Goal: Find specific page/section: Find specific page/section

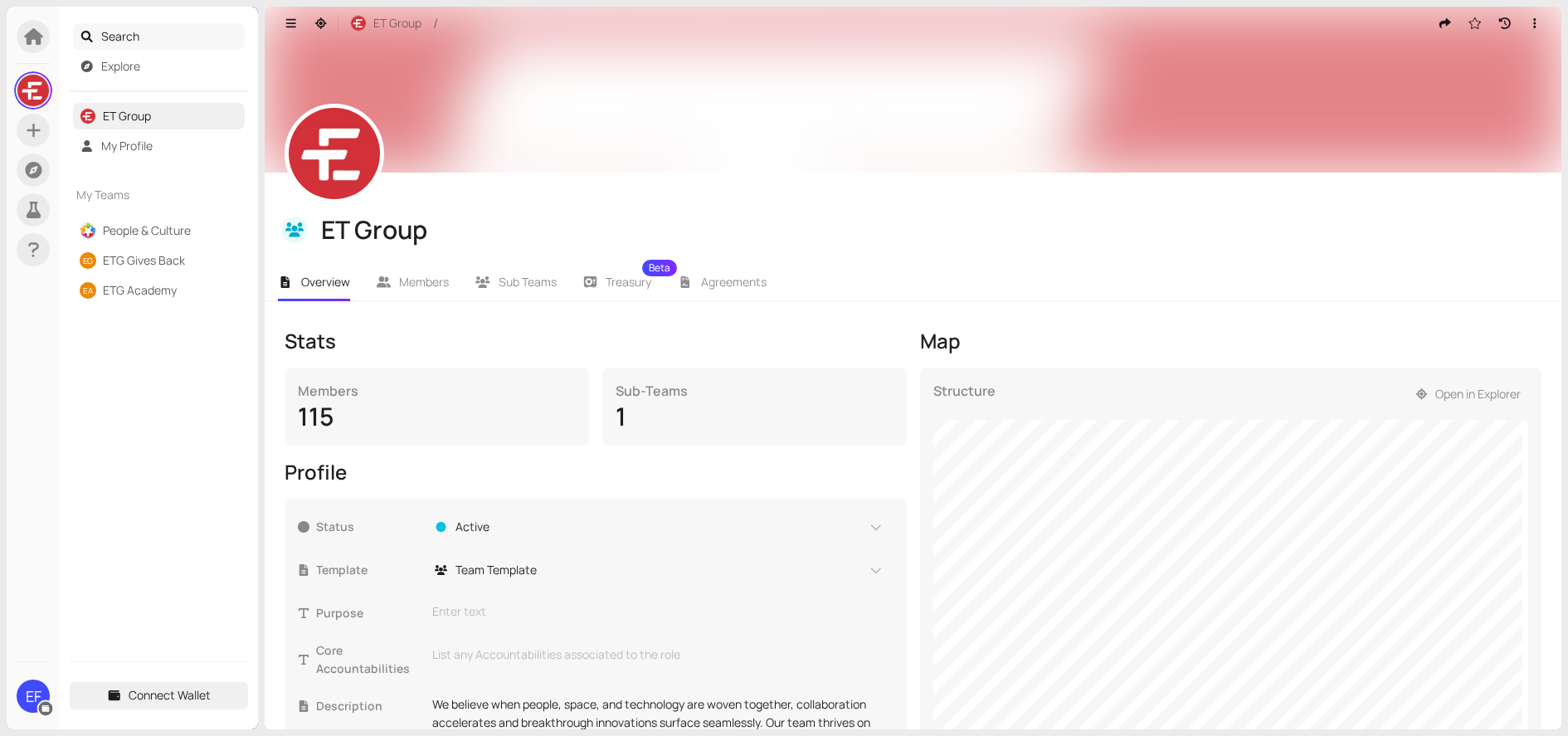
click at [123, 34] on span "Search" at bounding box center [170, 36] width 138 height 26
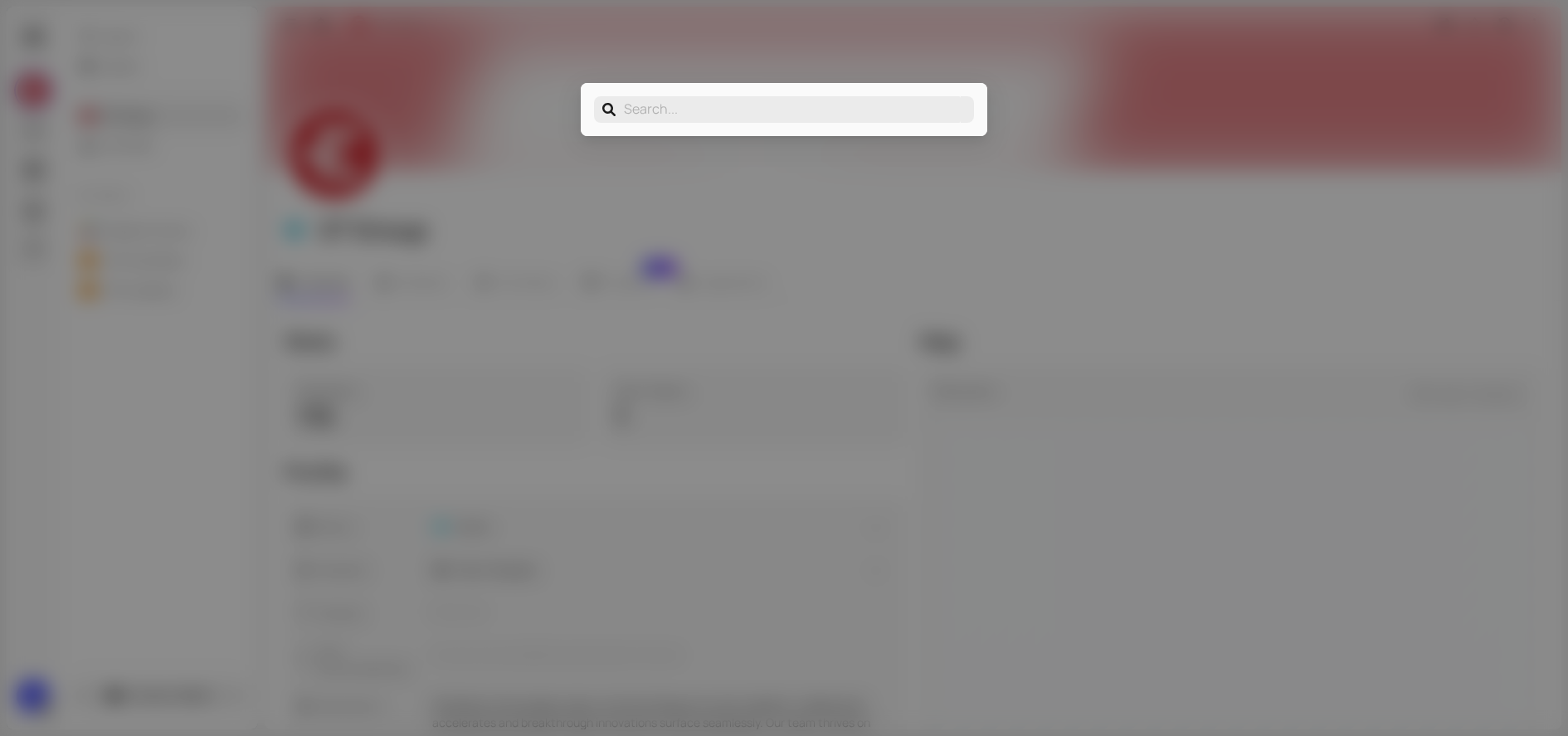
type input "g"
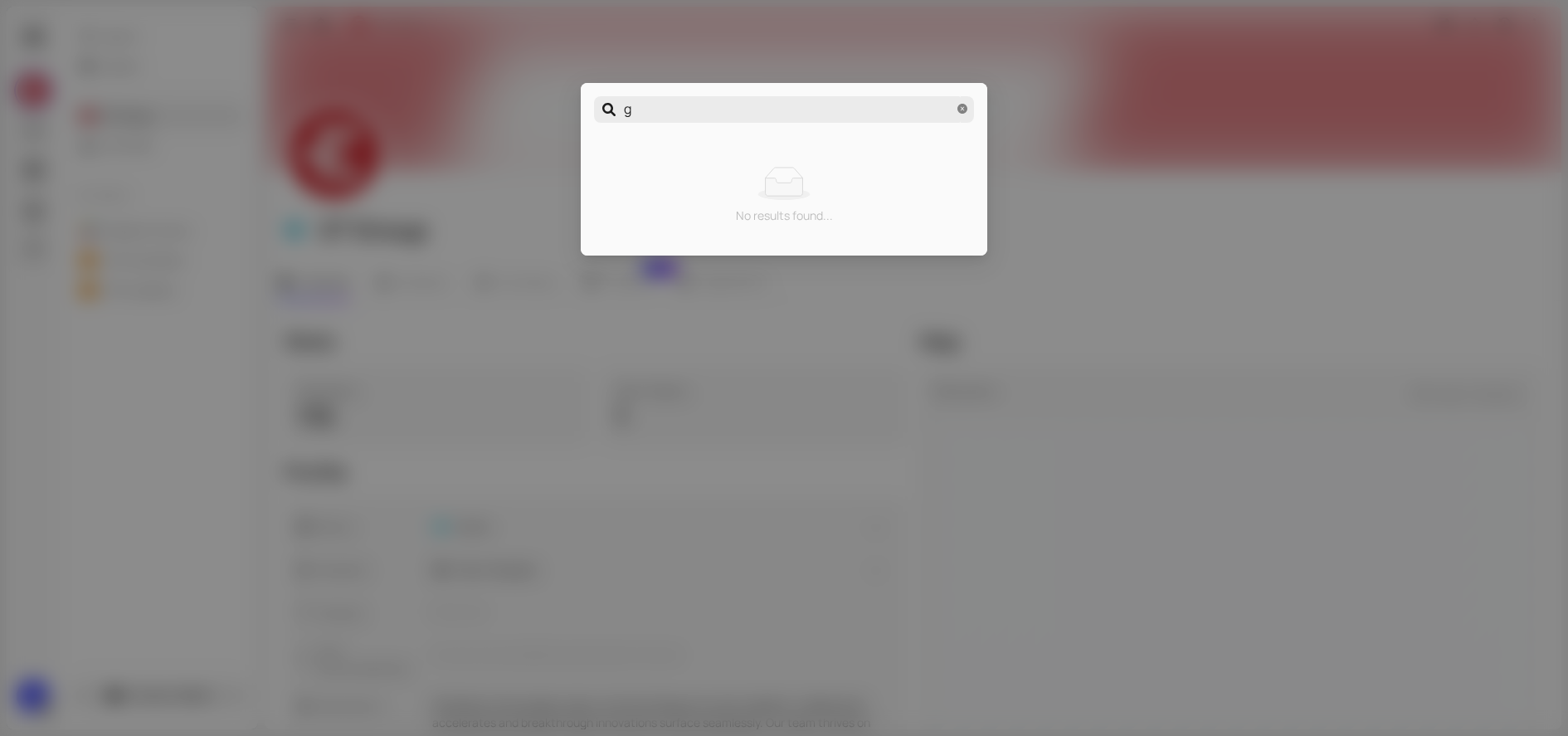
type input "ga"
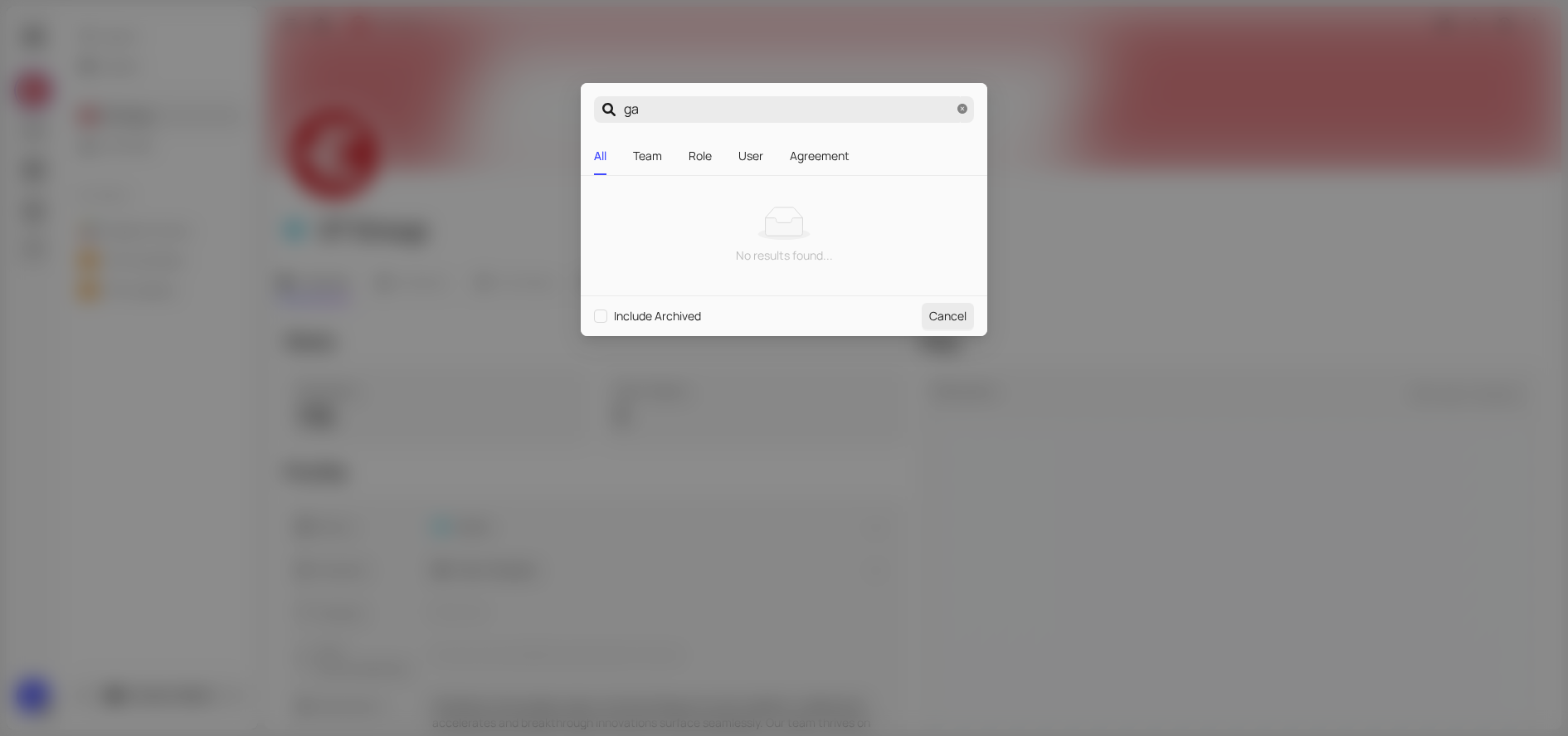
type input "gar"
type input "[PERSON_NAME]"
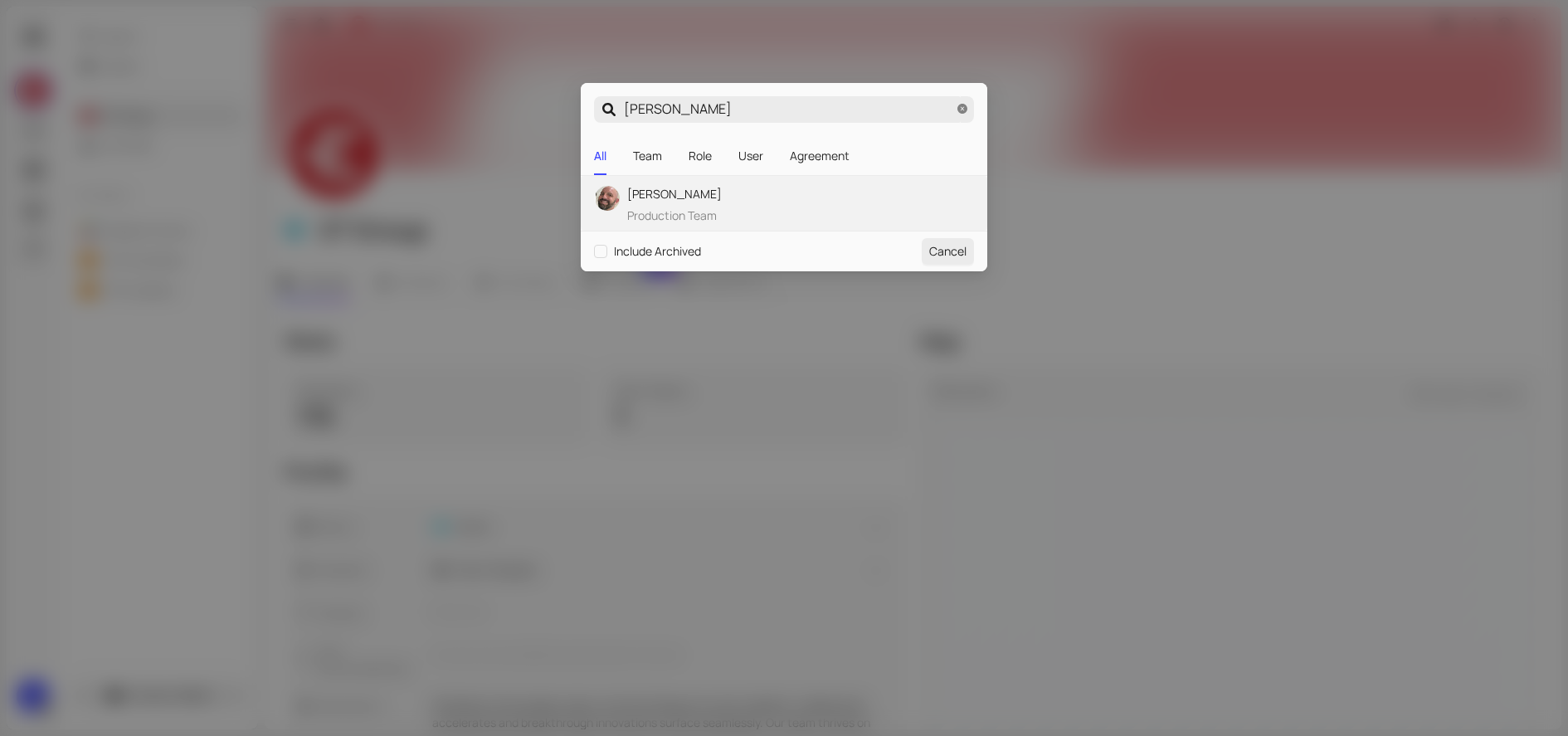
click at [683, 206] on div "[PERSON_NAME] Production Team" at bounding box center [674, 204] width 95 height 40
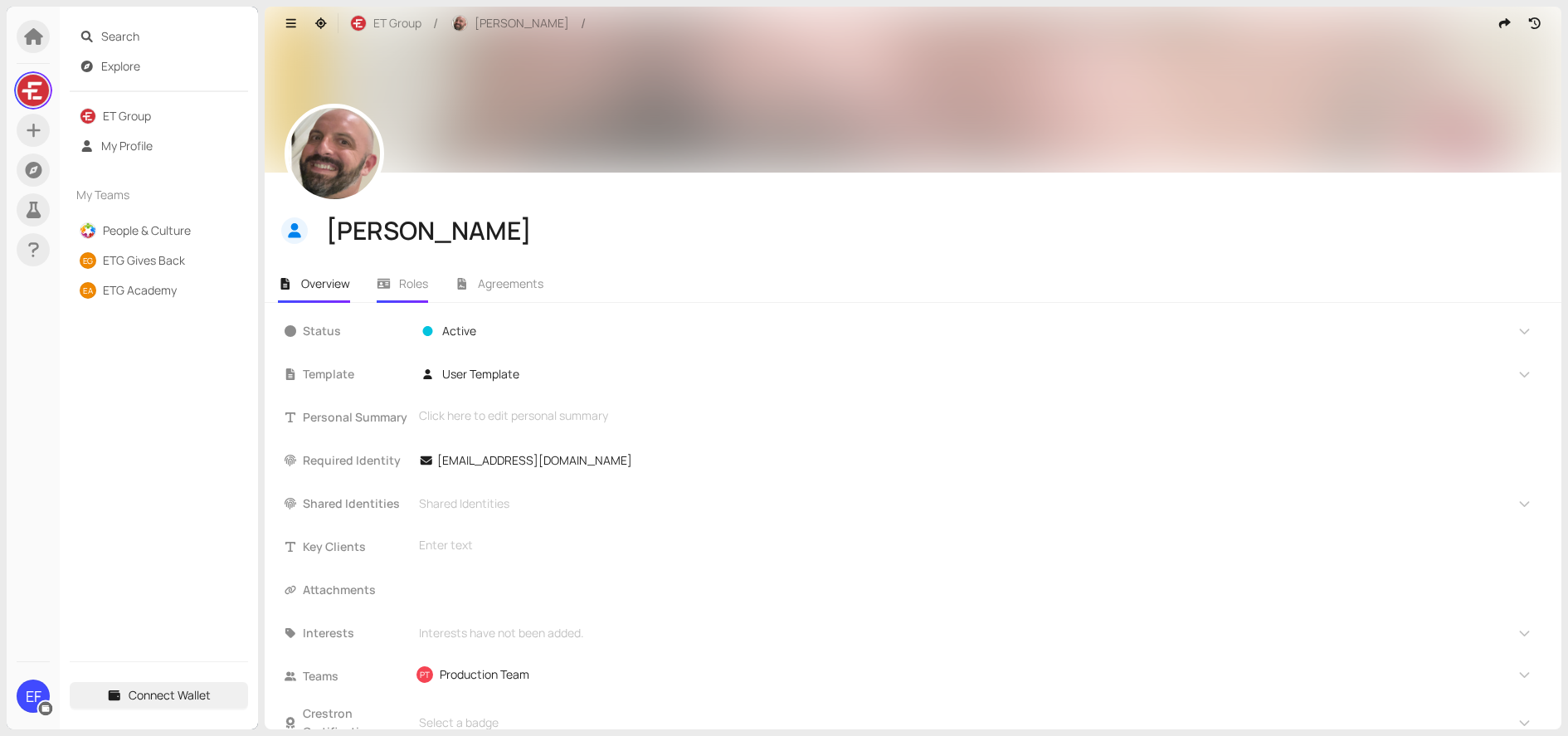
click at [409, 278] on span "Roles" at bounding box center [414, 283] width 29 height 16
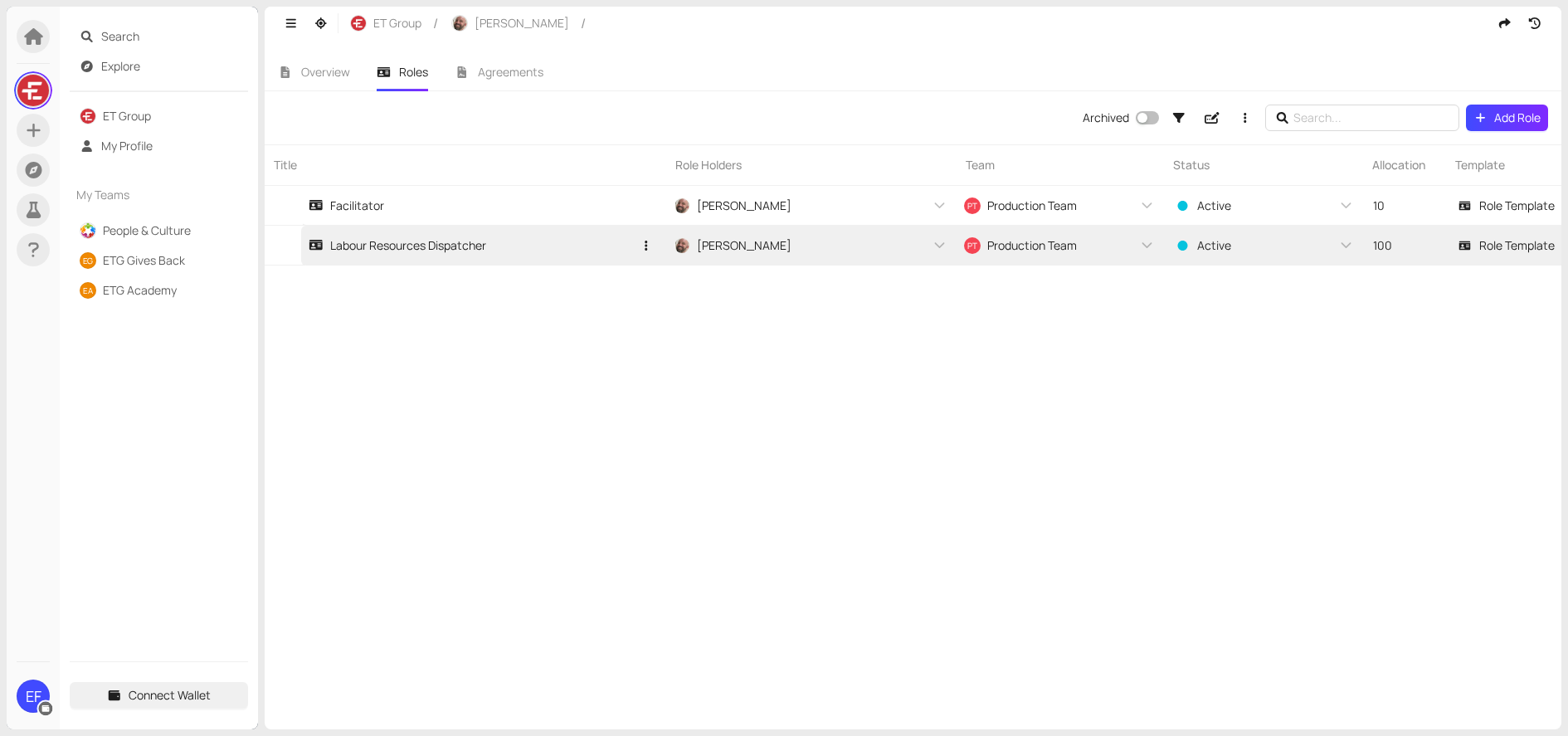
click at [467, 244] on div "Labour Resources Dispatcher" at bounding box center [397, 245] width 177 height 19
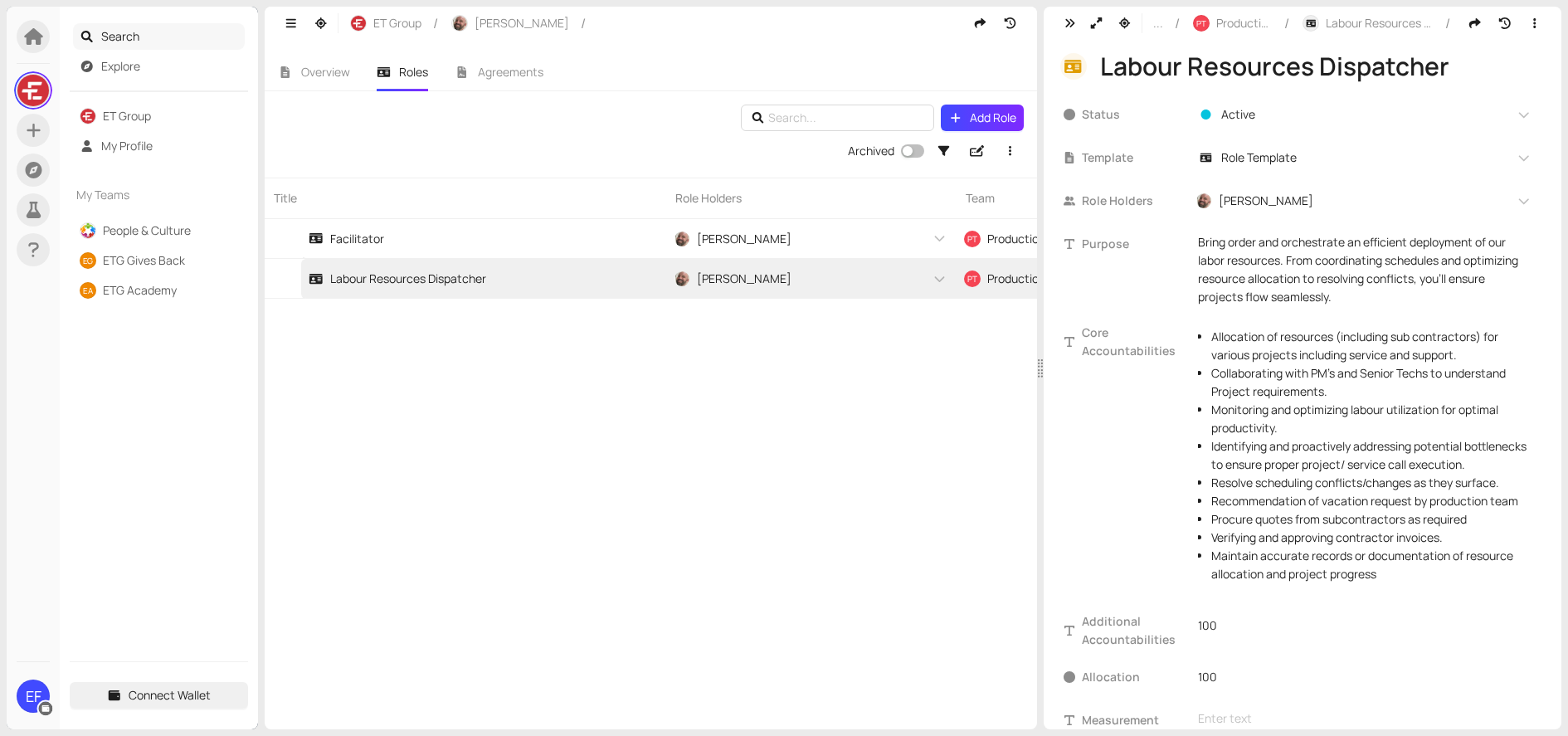
click at [131, 35] on span "Search" at bounding box center [170, 36] width 138 height 26
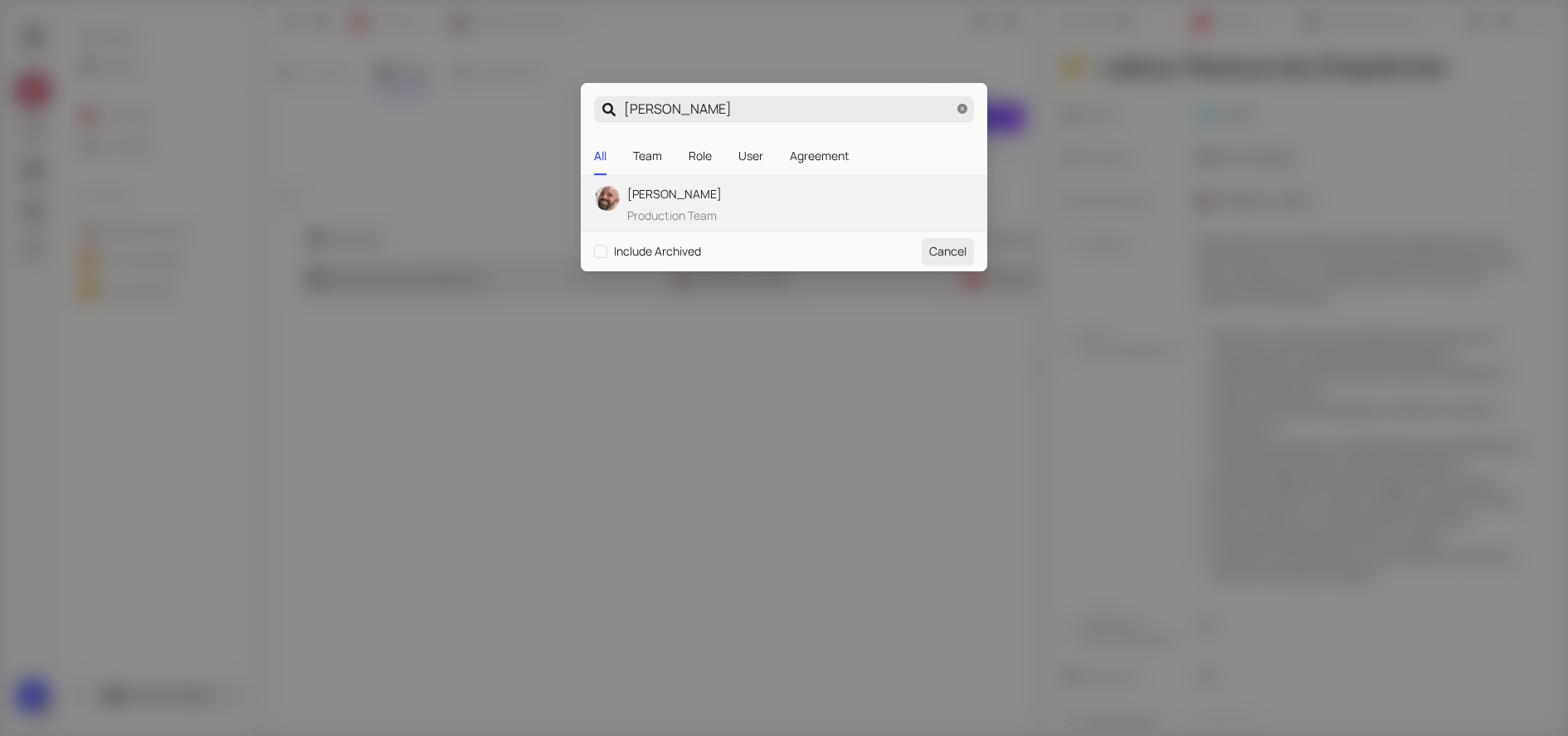
type input "gar"
type input "ga"
type input "g"
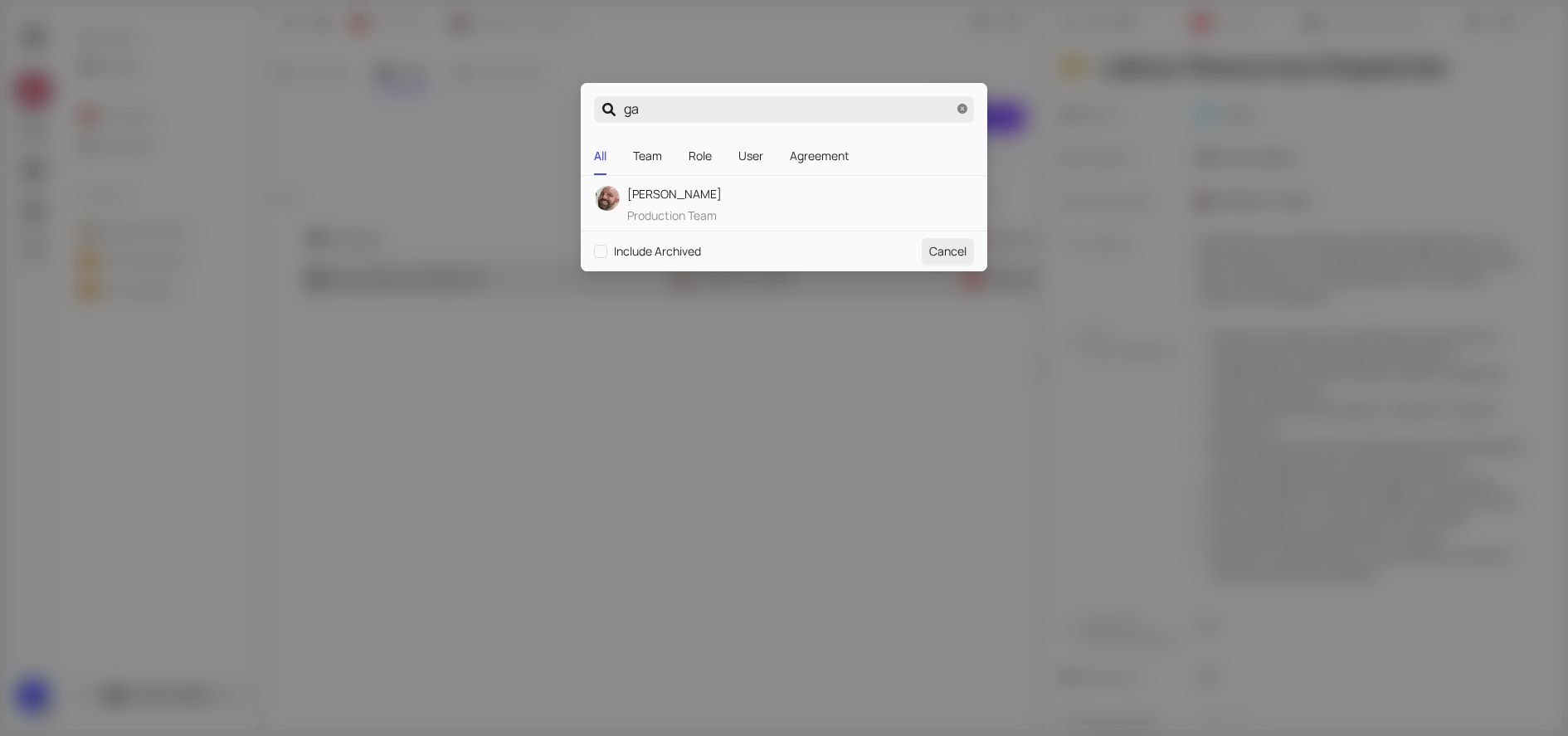
type input "g"
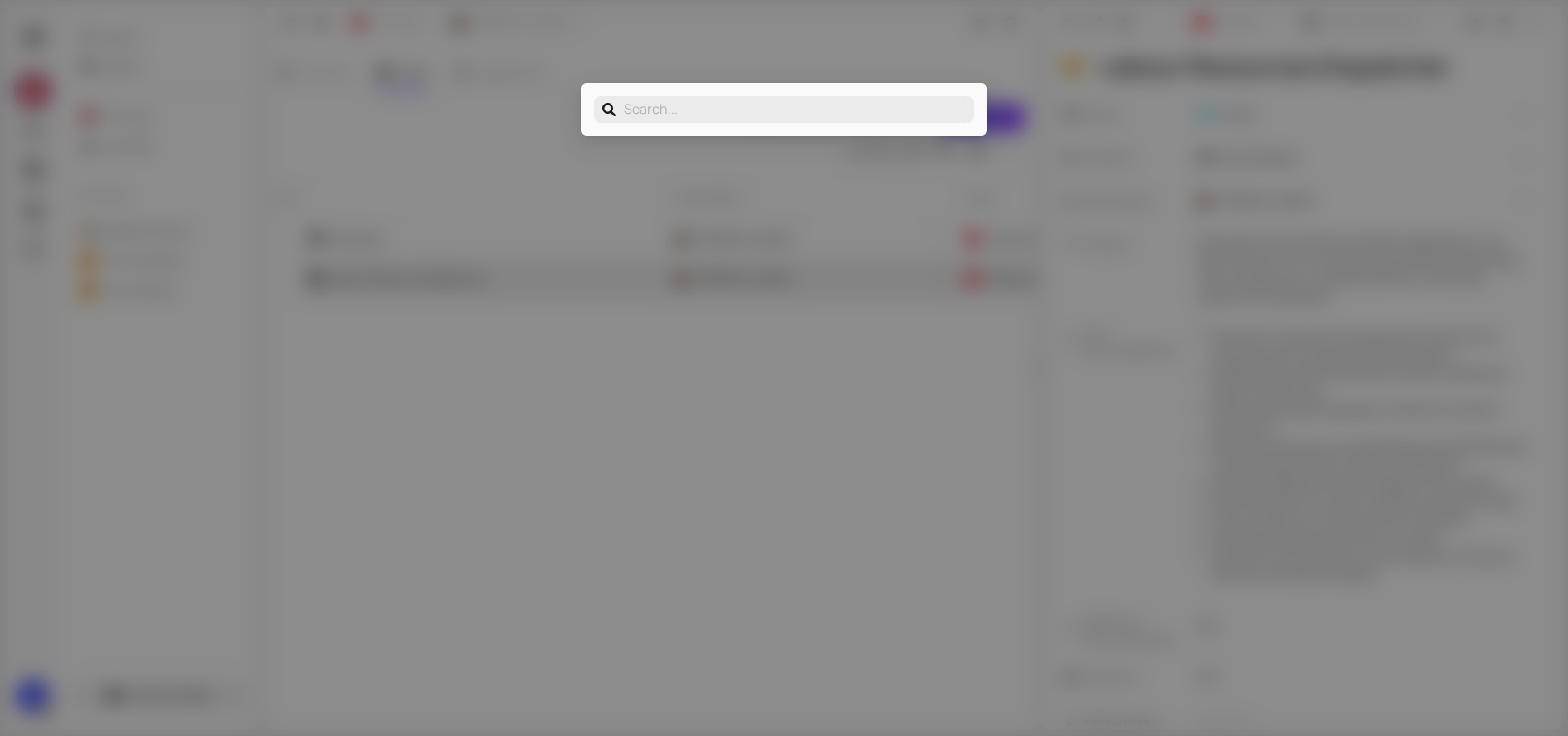
type input "m"
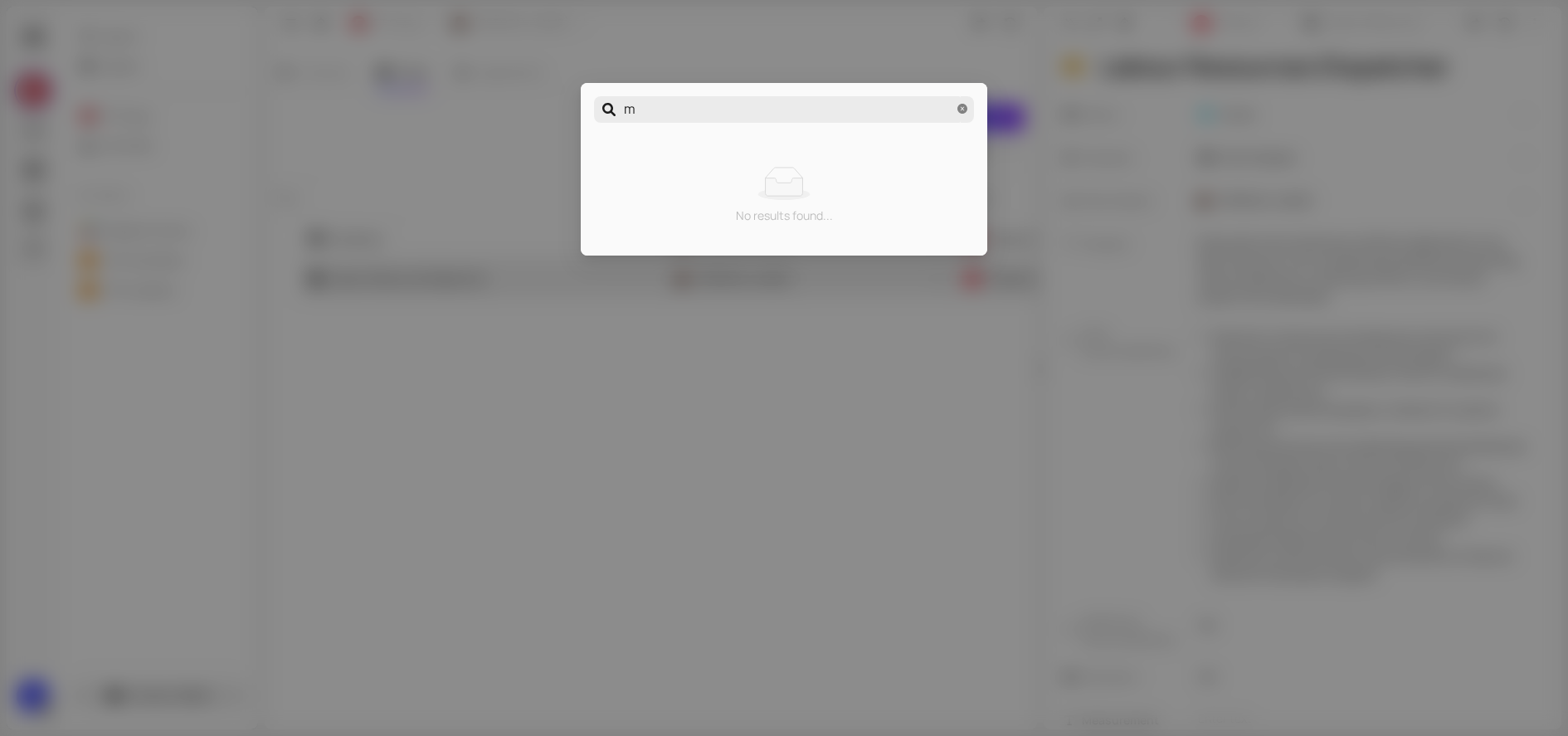
type input "mi"
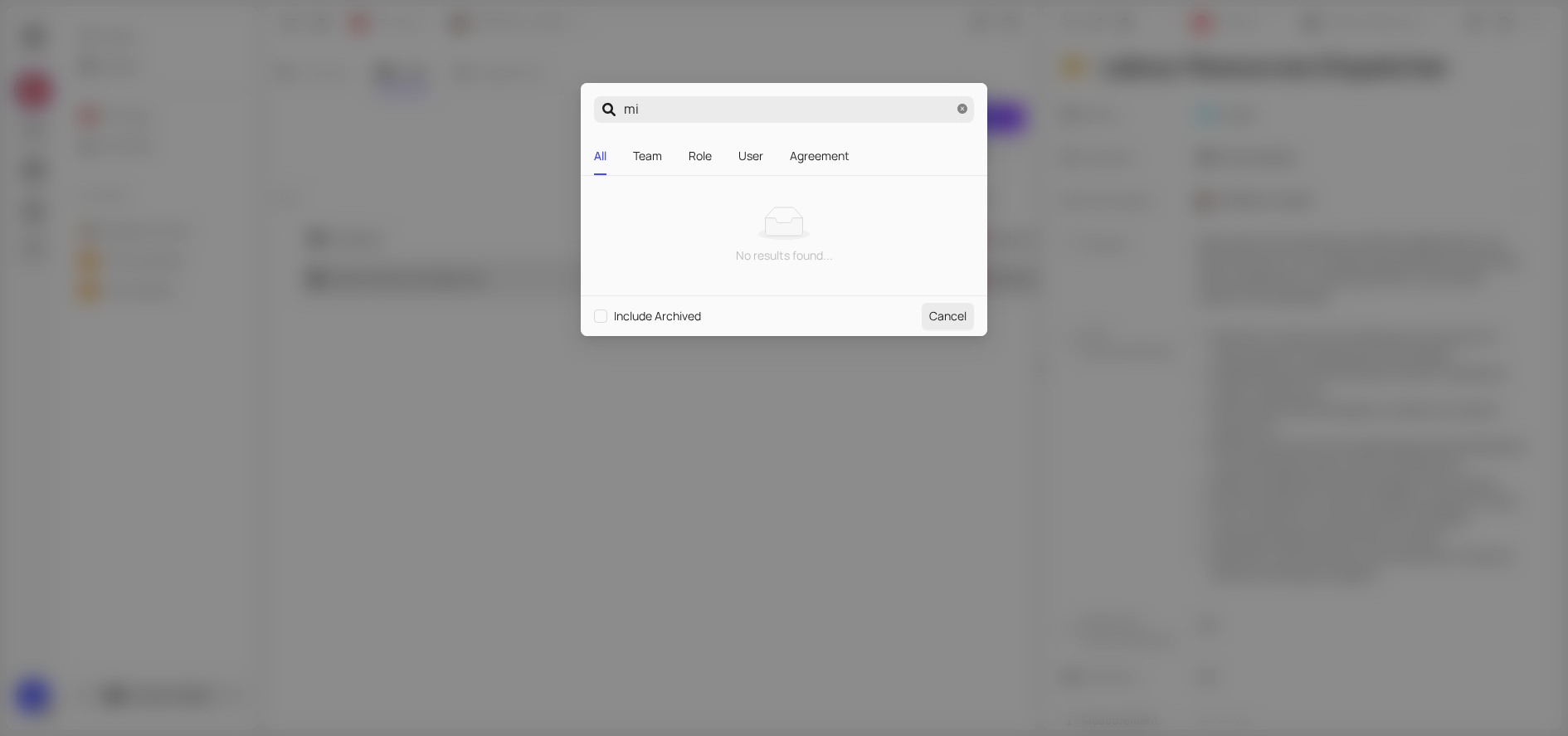
type input "mit"
type input "mitc"
type input "[PERSON_NAME]"
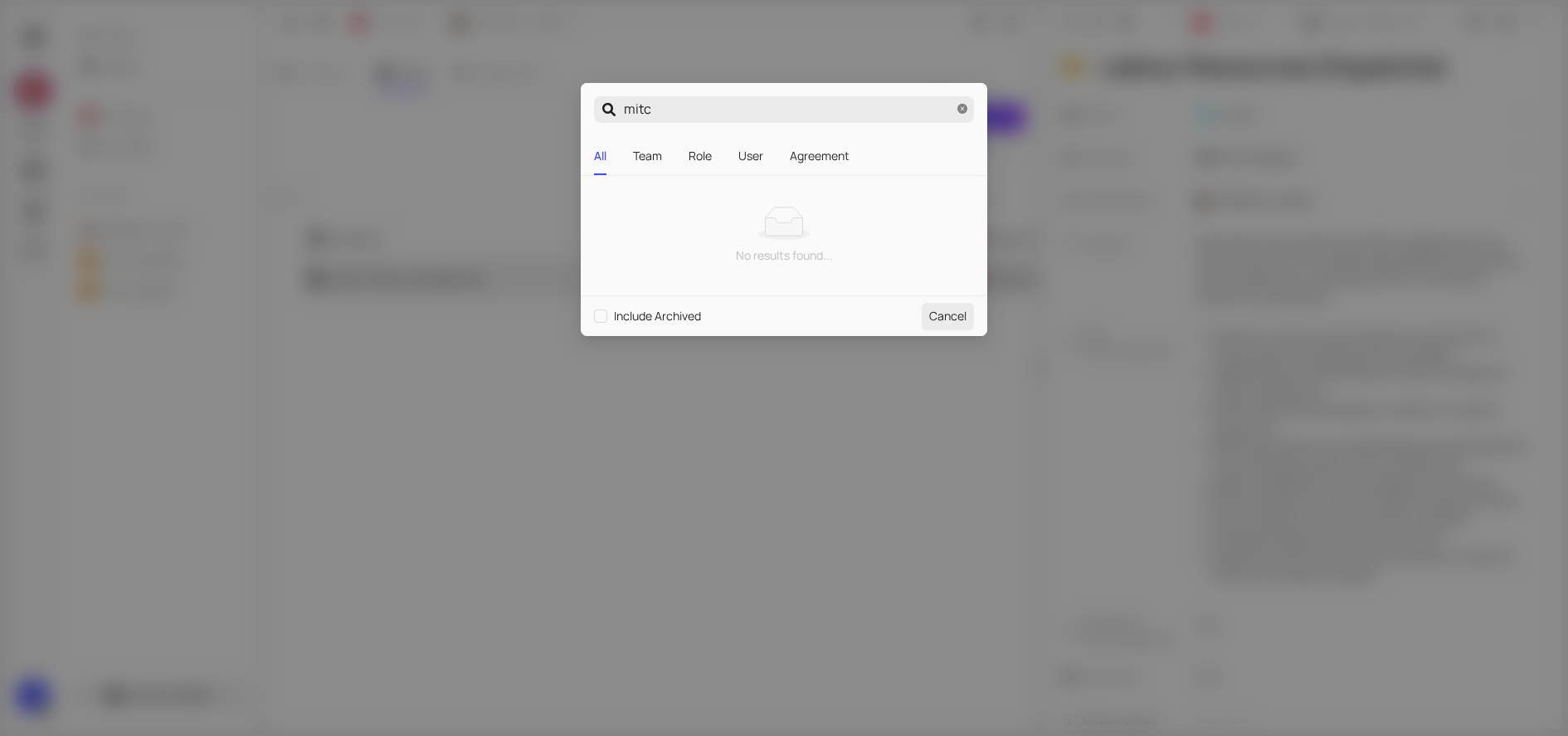
type input "[PERSON_NAME]"
type input "mitche"
type input "[PERSON_NAME]"
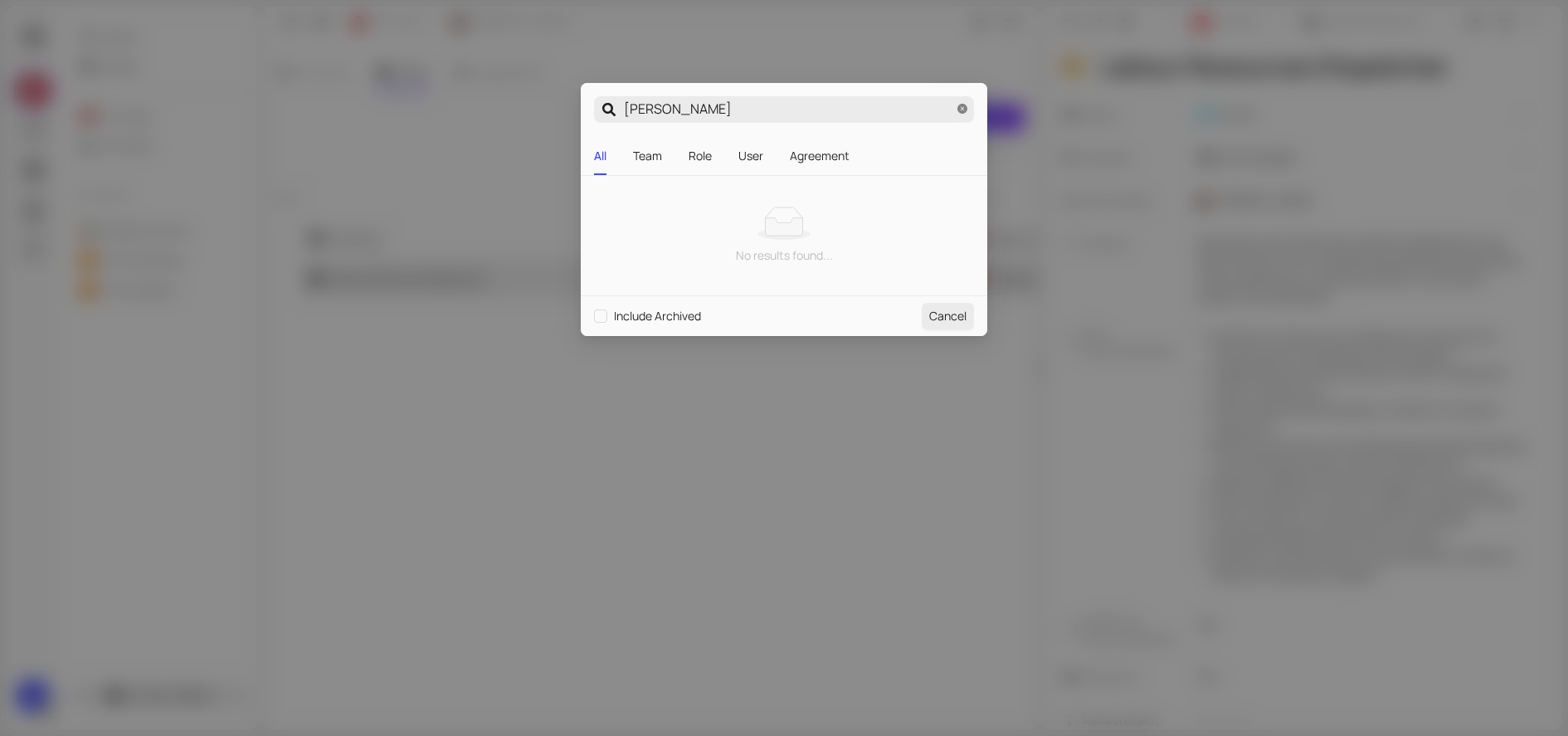
type input "[PERSON_NAME]"
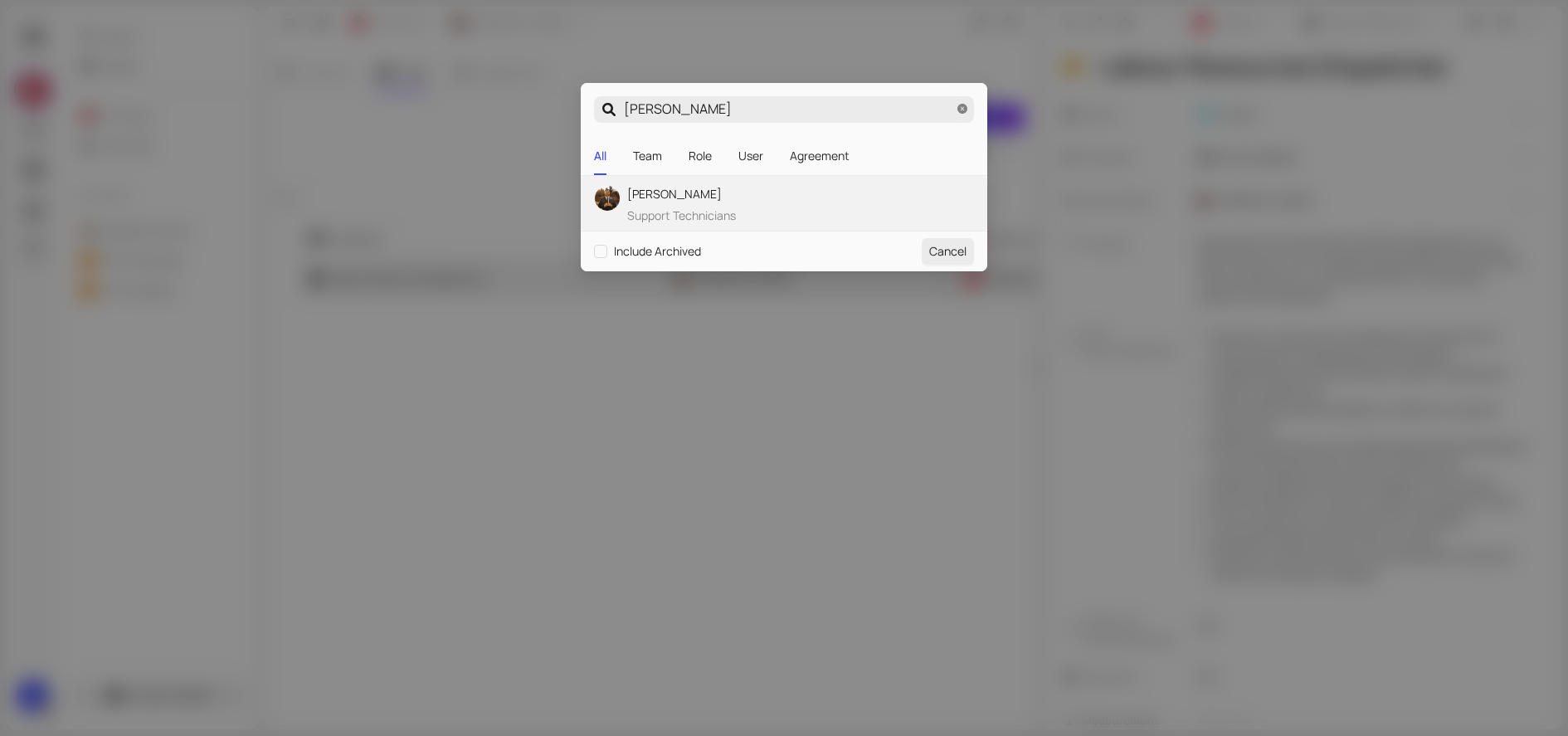
click at [701, 211] on span "Support Technicians" at bounding box center [681, 216] width 109 height 19
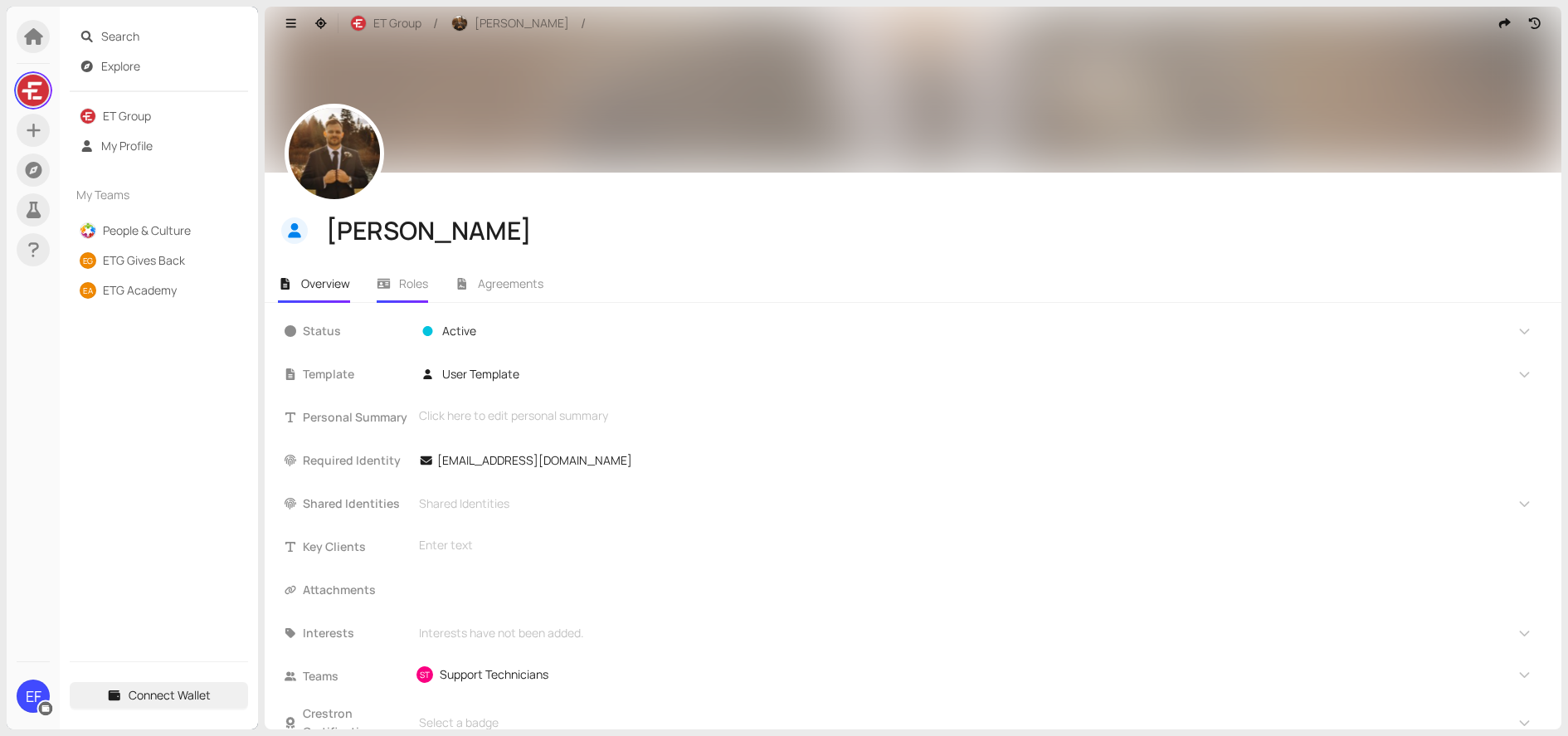
click at [406, 284] on span "Roles" at bounding box center [414, 283] width 29 height 16
